Goal: Understand process/instructions: Learn about a topic

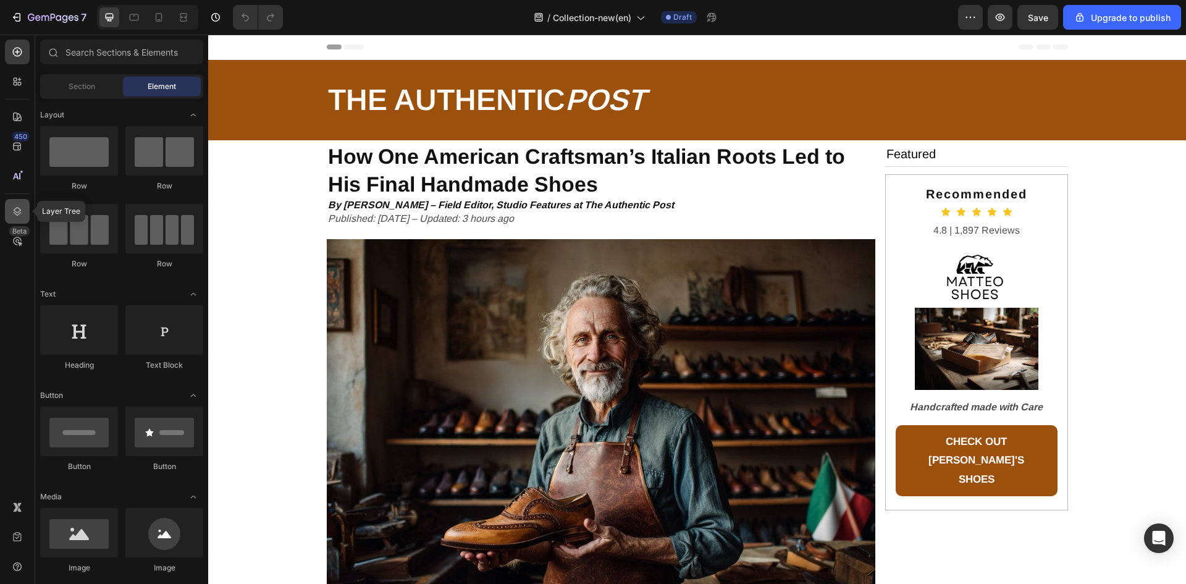
click at [23, 216] on icon at bounding box center [17, 211] width 12 height 12
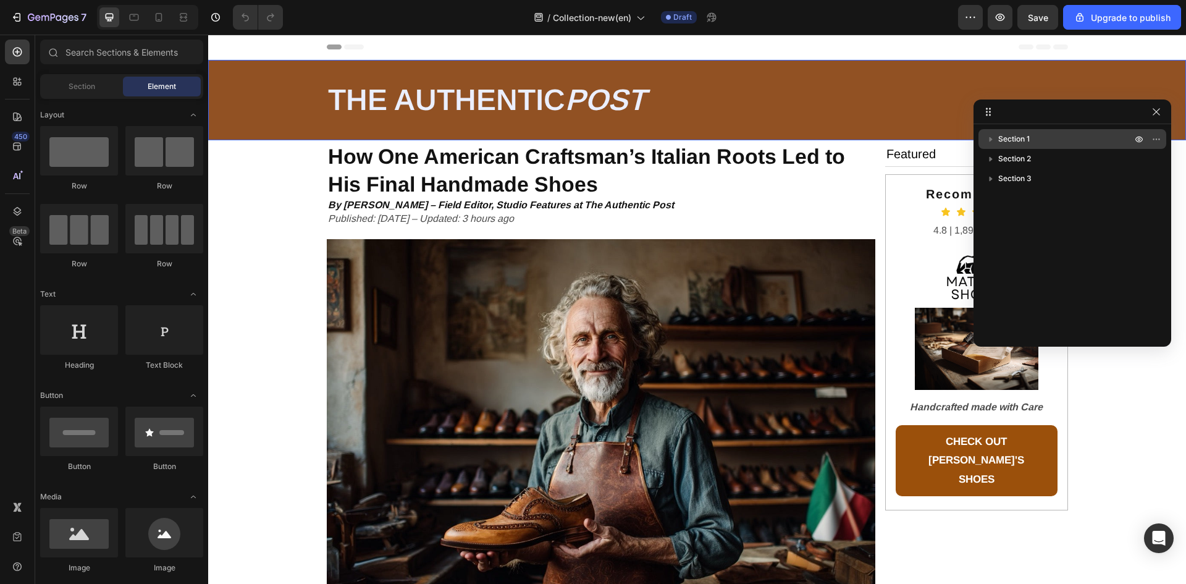
click at [1048, 138] on p "Section 1" at bounding box center [1066, 139] width 136 height 12
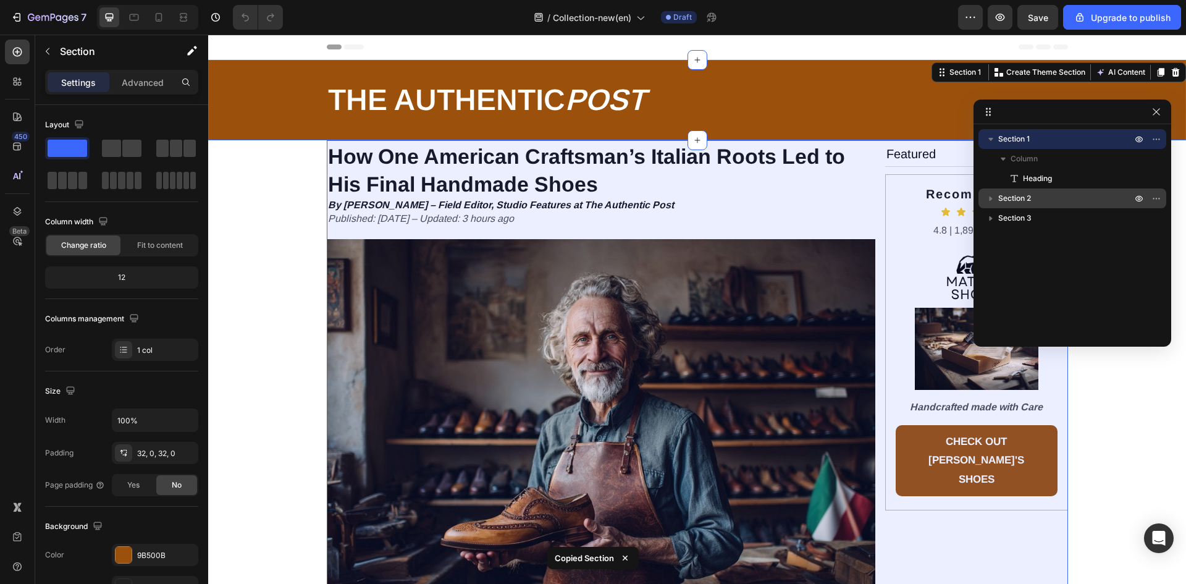
click at [1091, 188] on div "Section 2" at bounding box center [1072, 198] width 178 height 20
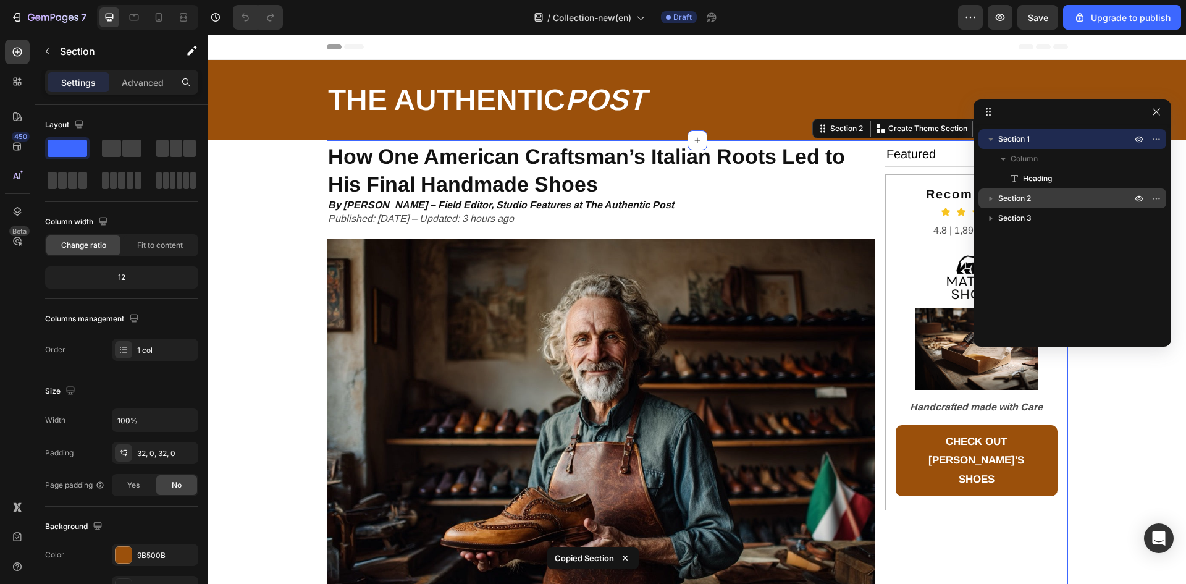
scroll to position [62, 0]
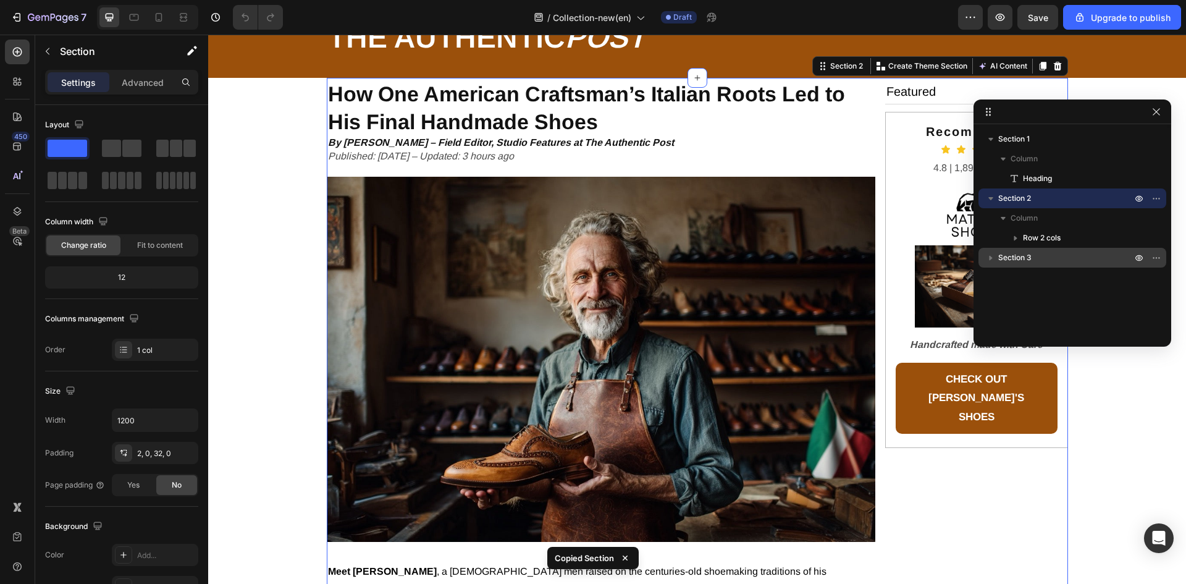
click at [1059, 256] on p "Section 3" at bounding box center [1066, 257] width 136 height 12
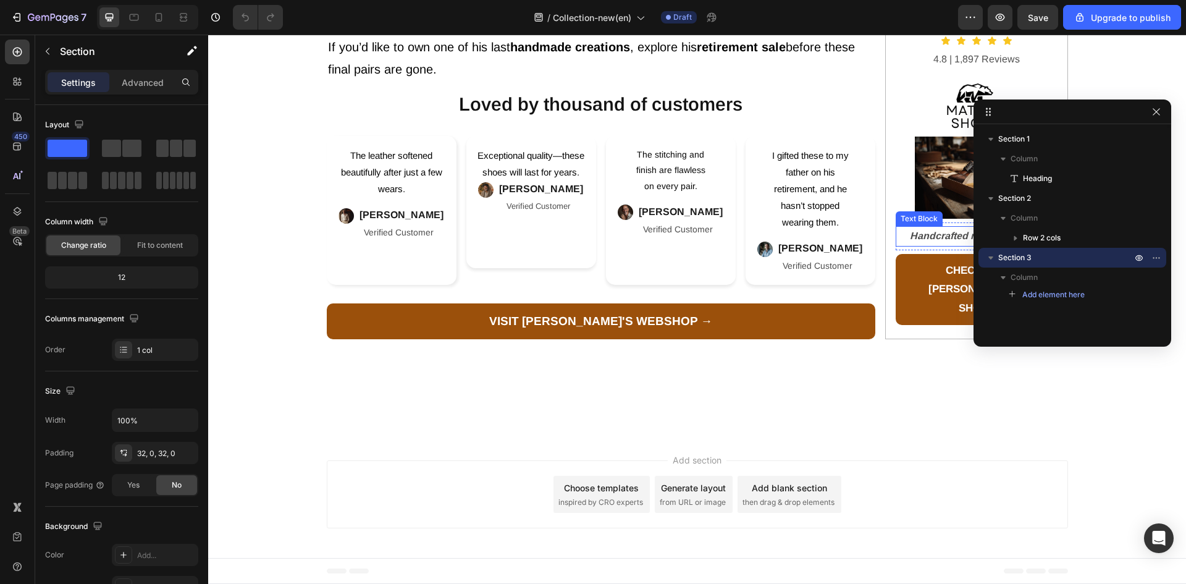
scroll to position [2813, 0]
click at [990, 258] on icon "button" at bounding box center [990, 257] width 5 height 3
click at [990, 258] on icon "button" at bounding box center [991, 258] width 3 height 5
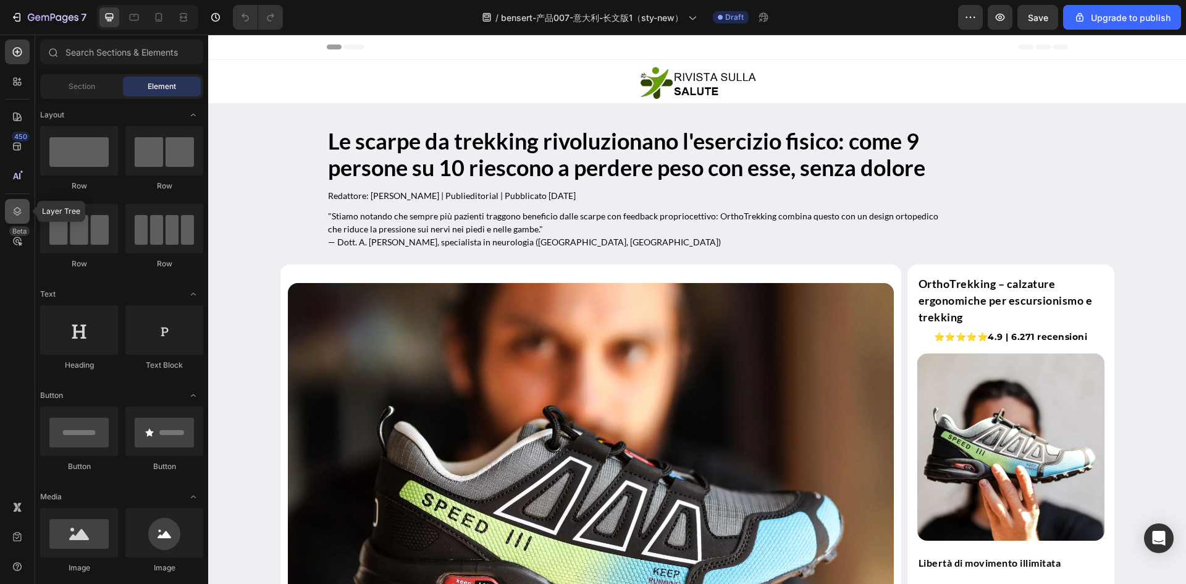
click at [12, 213] on icon at bounding box center [17, 211] width 12 height 12
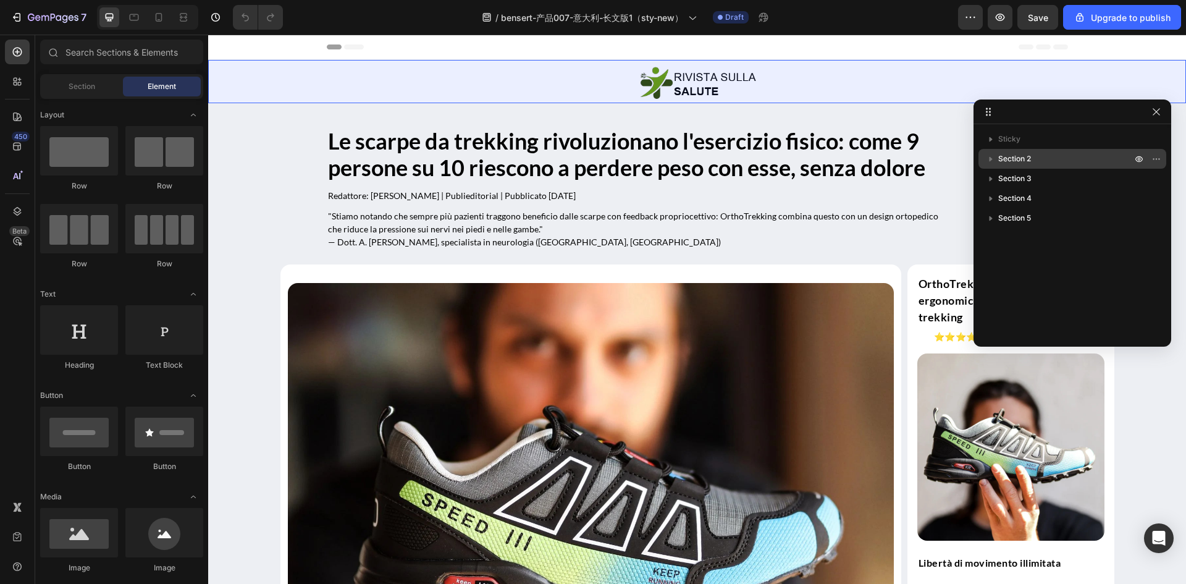
click at [1023, 164] on span "Section 2" at bounding box center [1014, 159] width 33 height 12
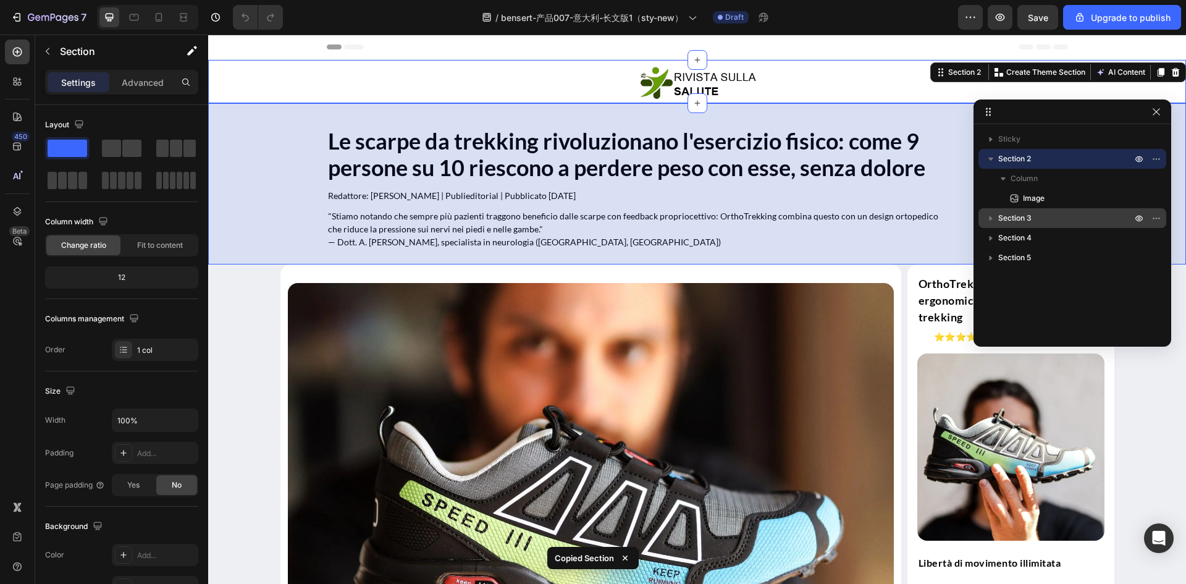
drag, startPoint x: 1070, startPoint y: 219, endPoint x: 1046, endPoint y: 225, distance: 25.0
click at [1069, 219] on p "Section 3" at bounding box center [1066, 218] width 136 height 12
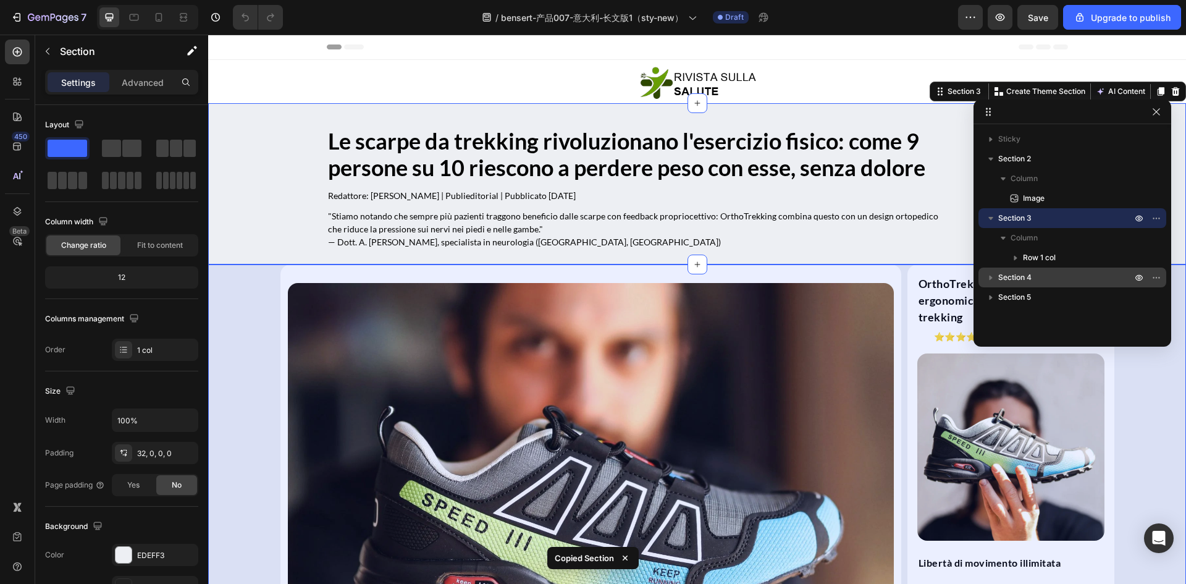
click at [1035, 277] on p "Section 4" at bounding box center [1066, 277] width 136 height 12
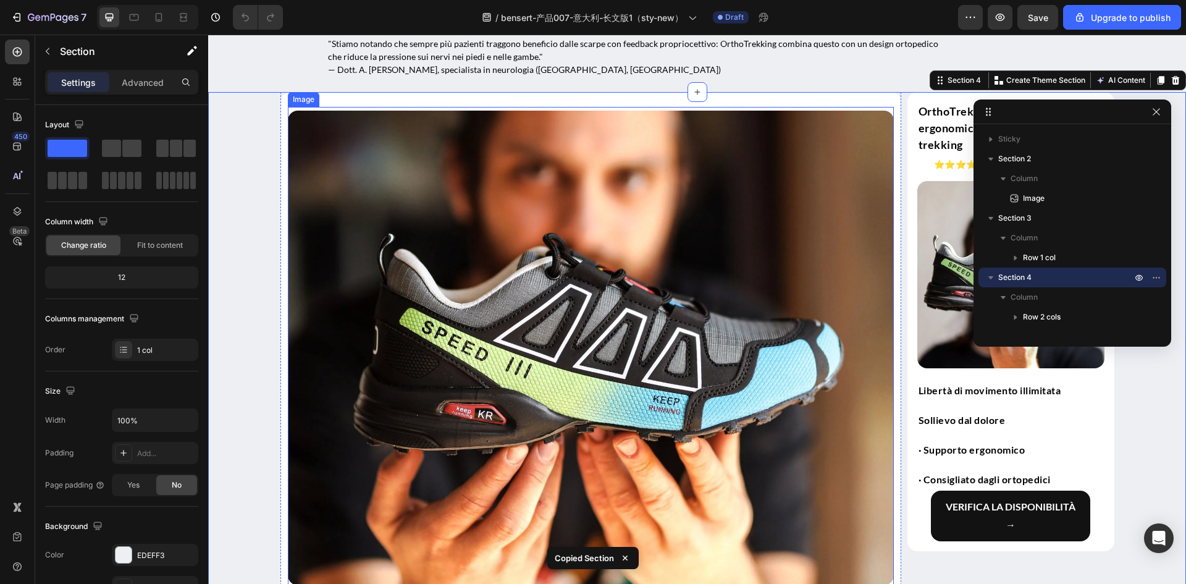
scroll to position [187, 0]
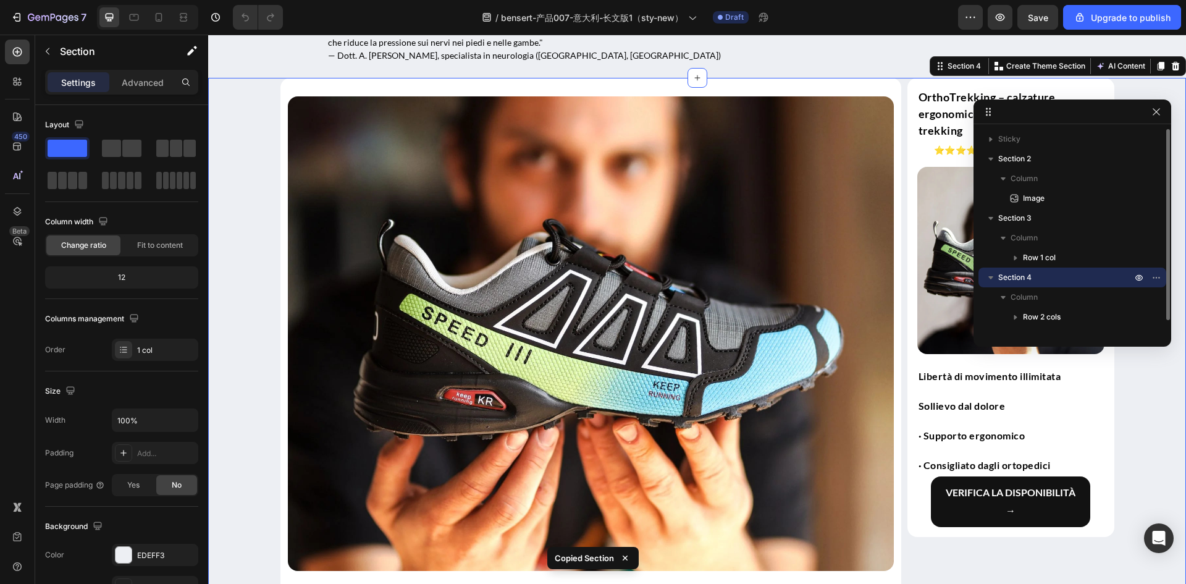
drag, startPoint x: 993, startPoint y: 277, endPoint x: 1021, endPoint y: 281, distance: 28.7
click at [993, 277] on icon "button" at bounding box center [990, 277] width 5 height 3
click at [1039, 293] on p "Section 5" at bounding box center [1066, 297] width 136 height 12
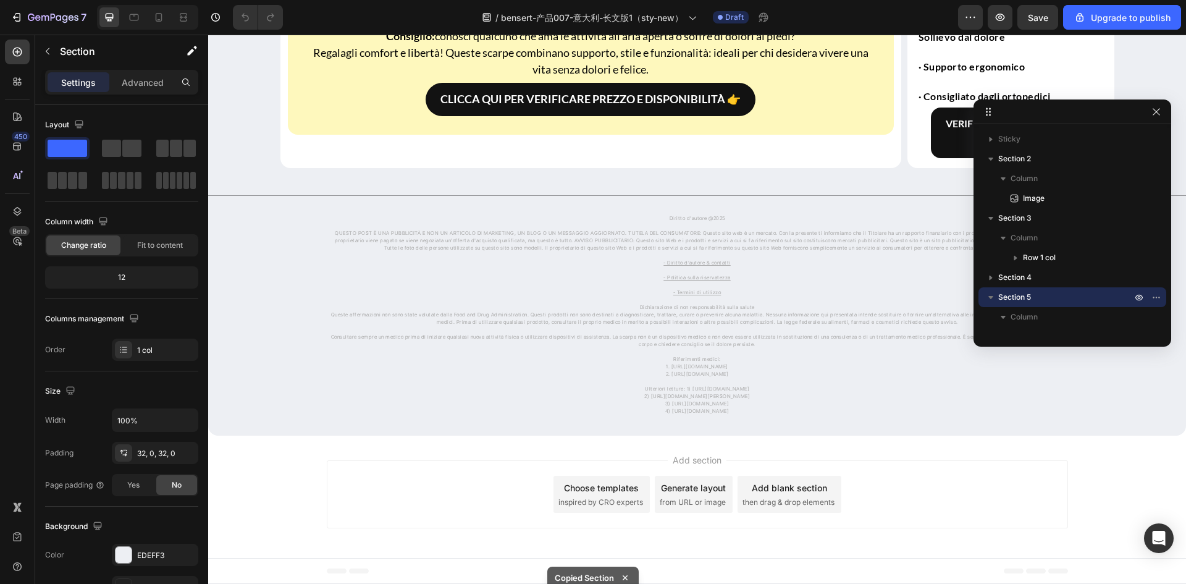
scroll to position [5411, 0]
click at [162, 14] on icon at bounding box center [159, 17] width 7 height 9
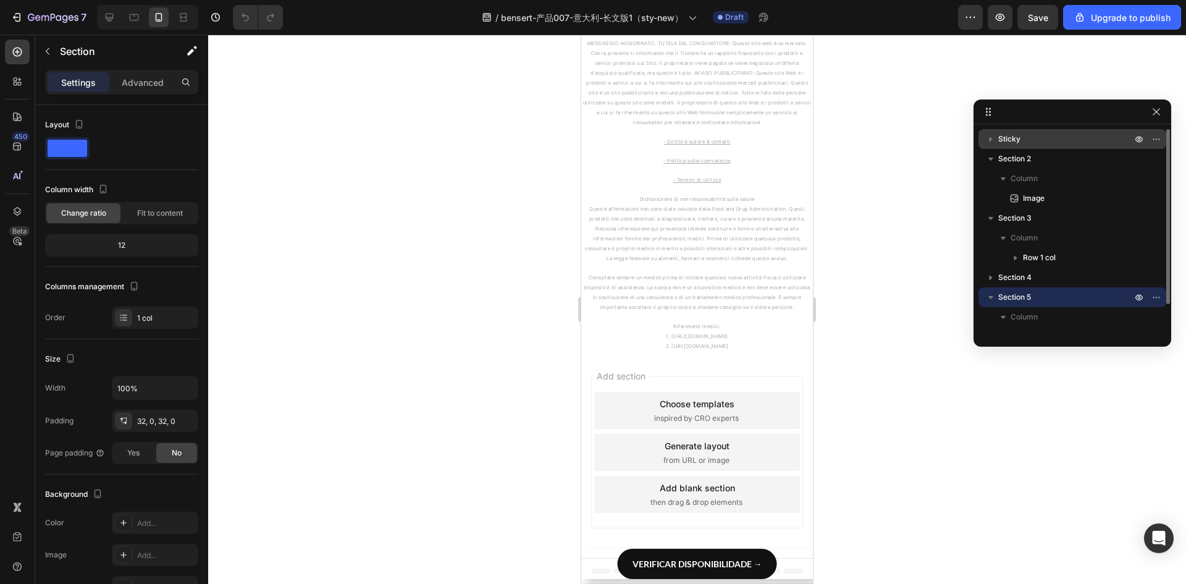
scroll to position [6004, 0]
click at [1054, 133] on p "Sticky" at bounding box center [1066, 139] width 136 height 12
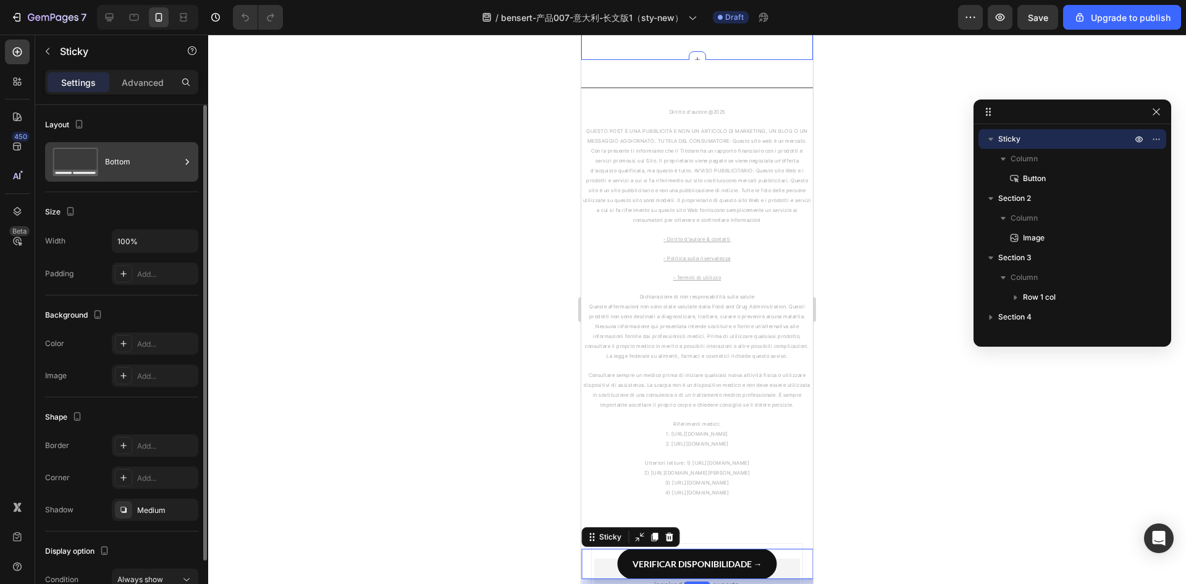
scroll to position [5776, 0]
